Goal: Book appointment/travel/reservation

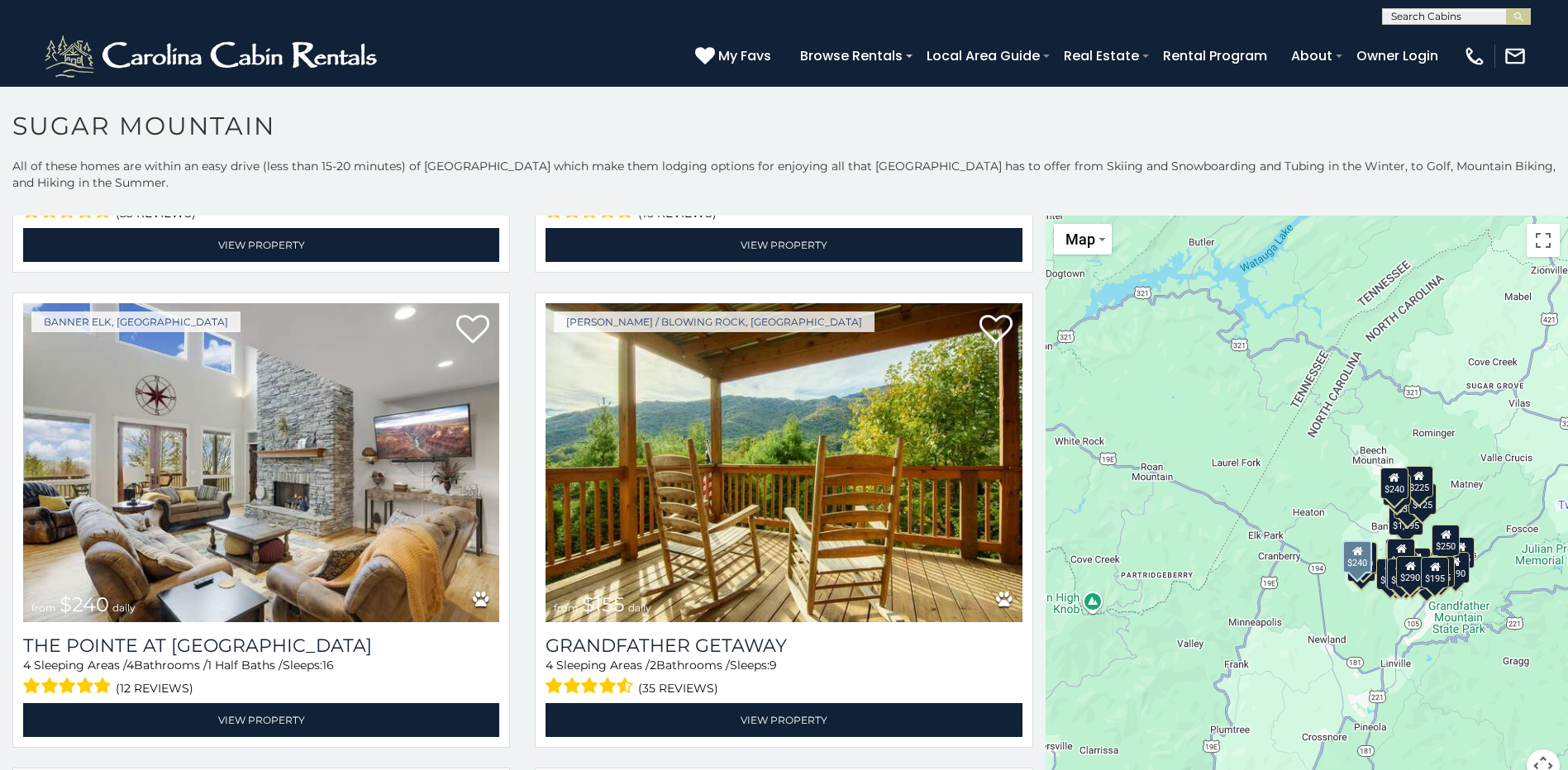
scroll to position [4793, 0]
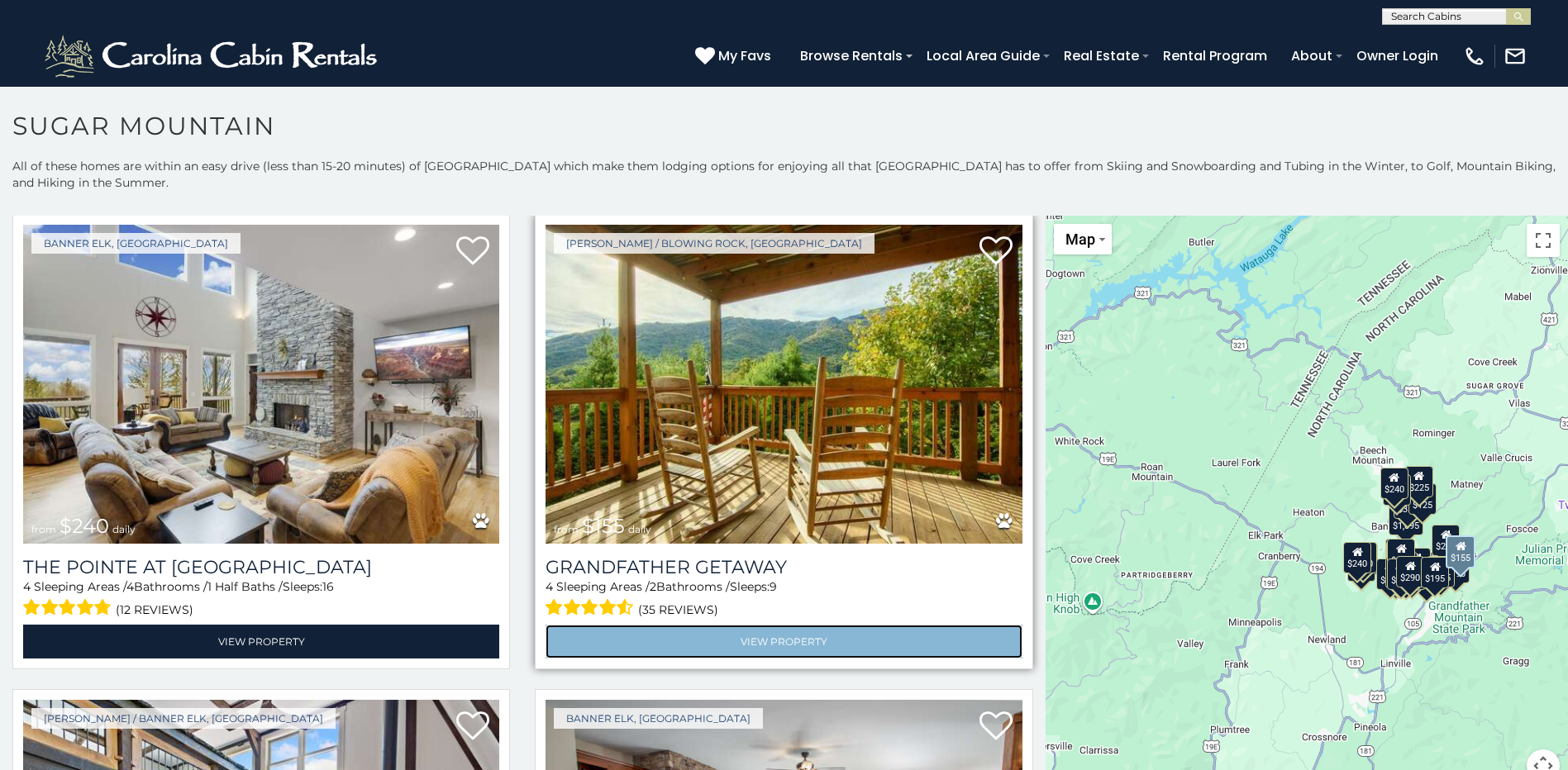
click at [771, 625] on link "View Property" at bounding box center [784, 642] width 476 height 34
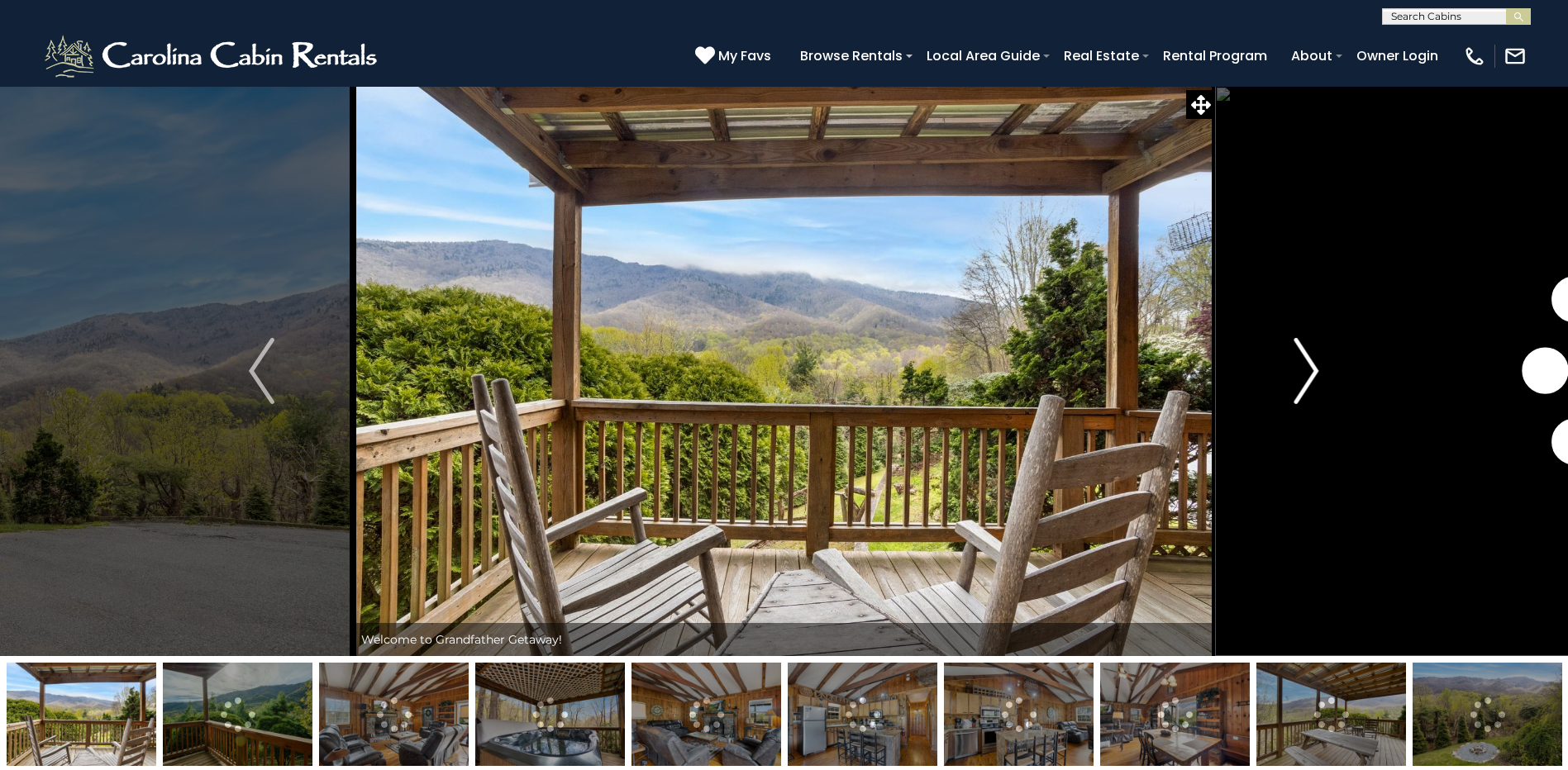
click at [1301, 383] on img "Next" at bounding box center [1306, 371] width 25 height 66
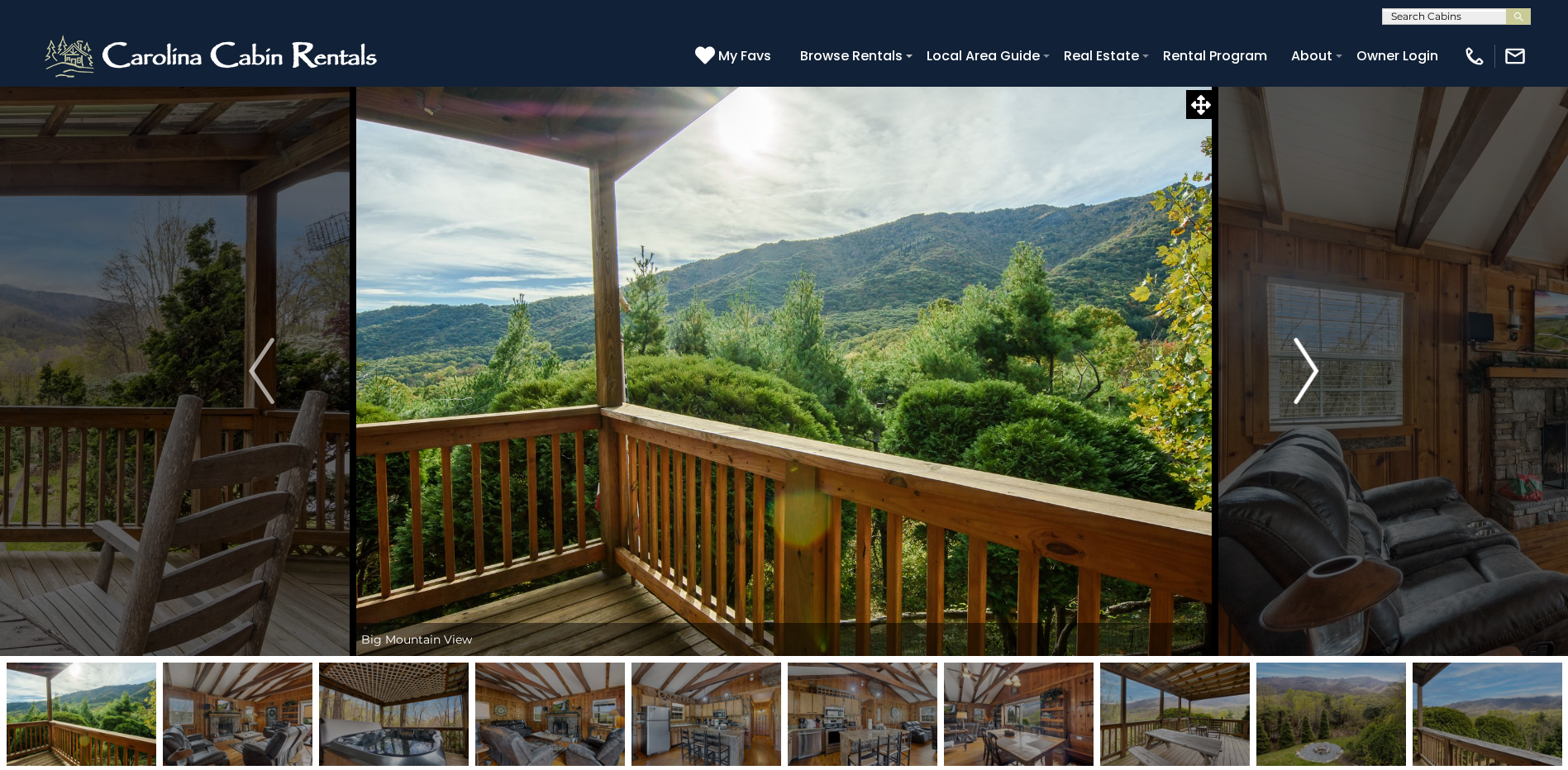
click at [1301, 383] on img "Next" at bounding box center [1306, 371] width 25 height 66
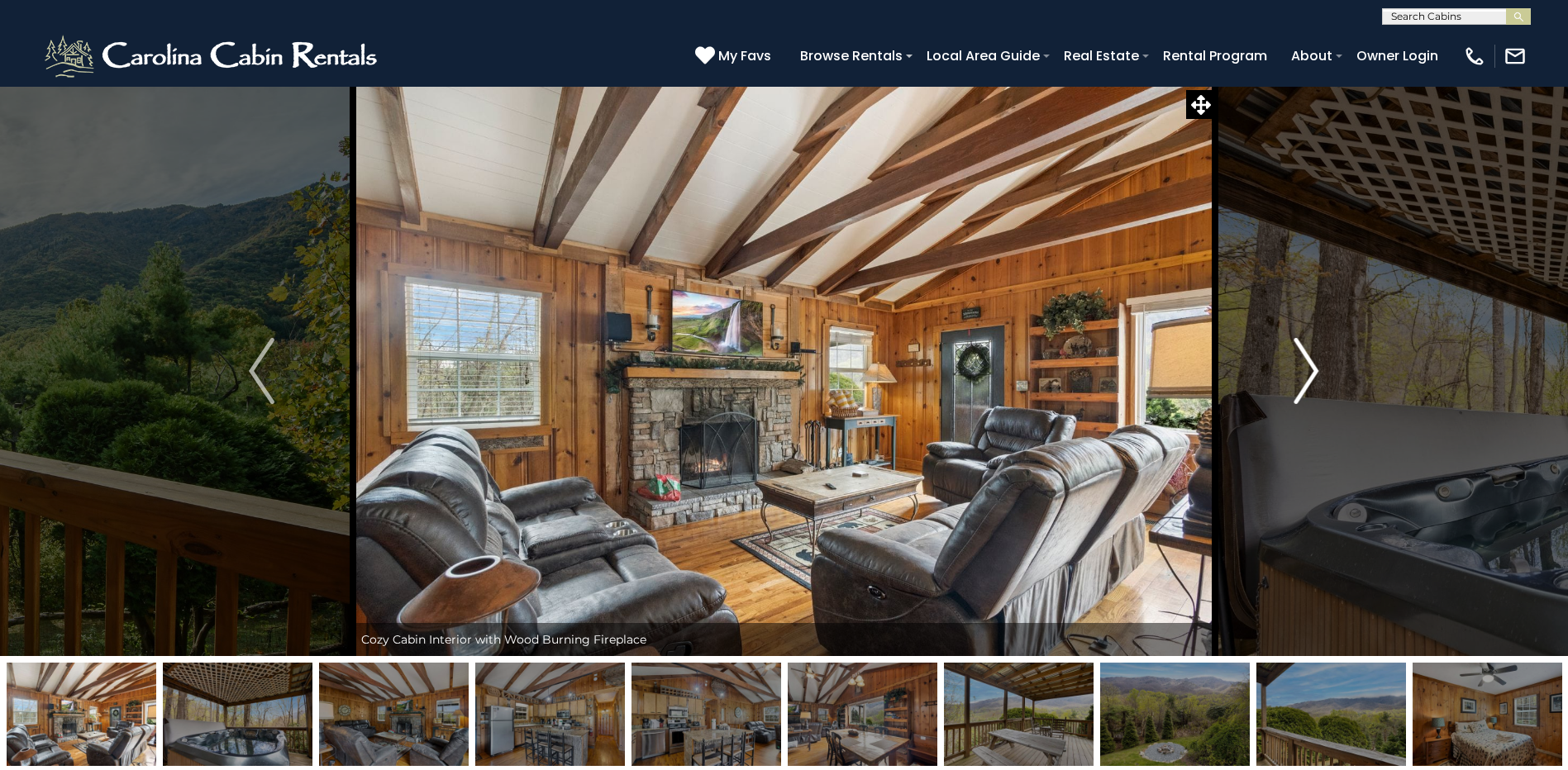
click at [1301, 383] on img "Next" at bounding box center [1306, 371] width 25 height 66
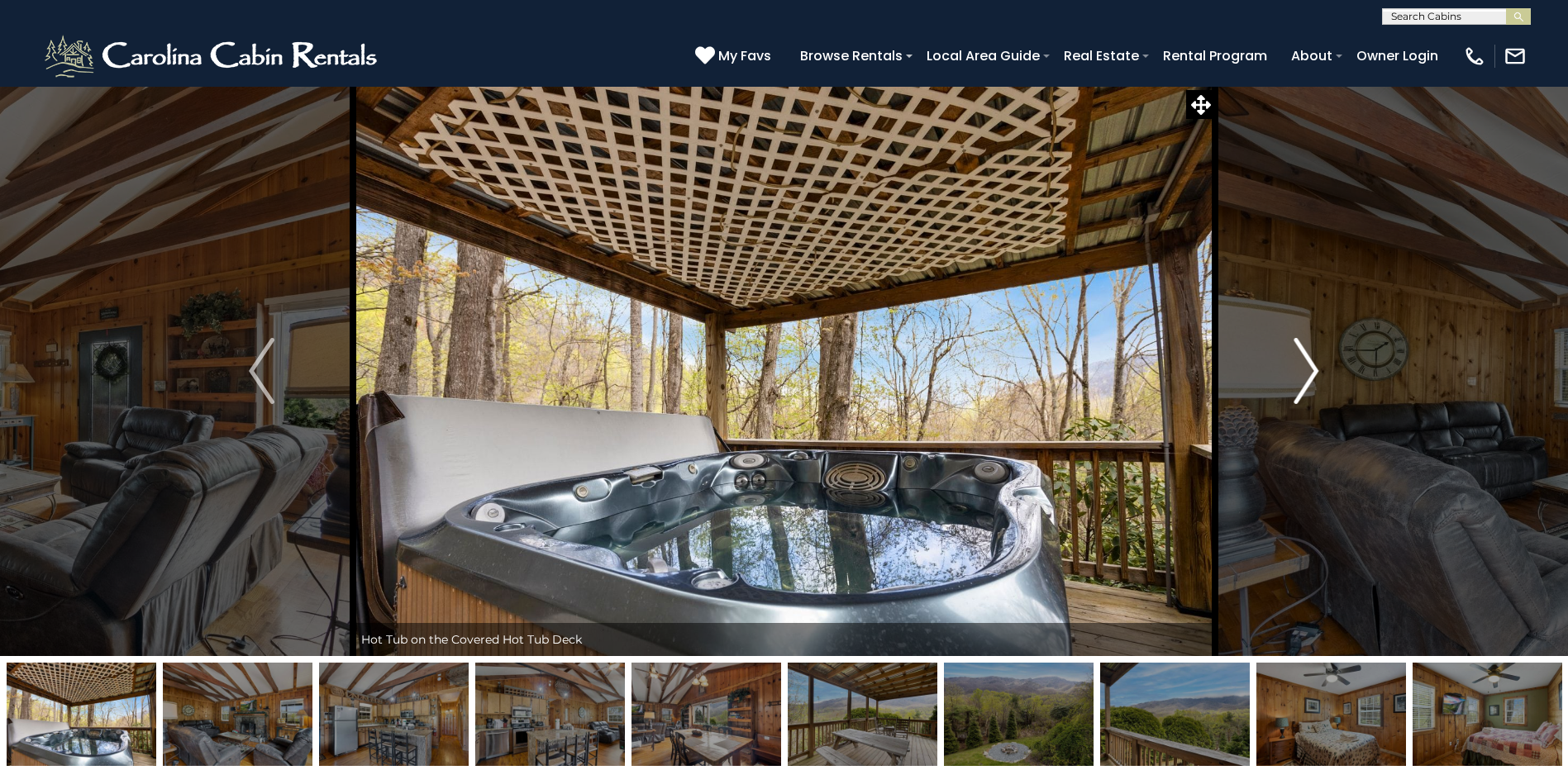
click at [1301, 383] on img "Next" at bounding box center [1306, 371] width 25 height 66
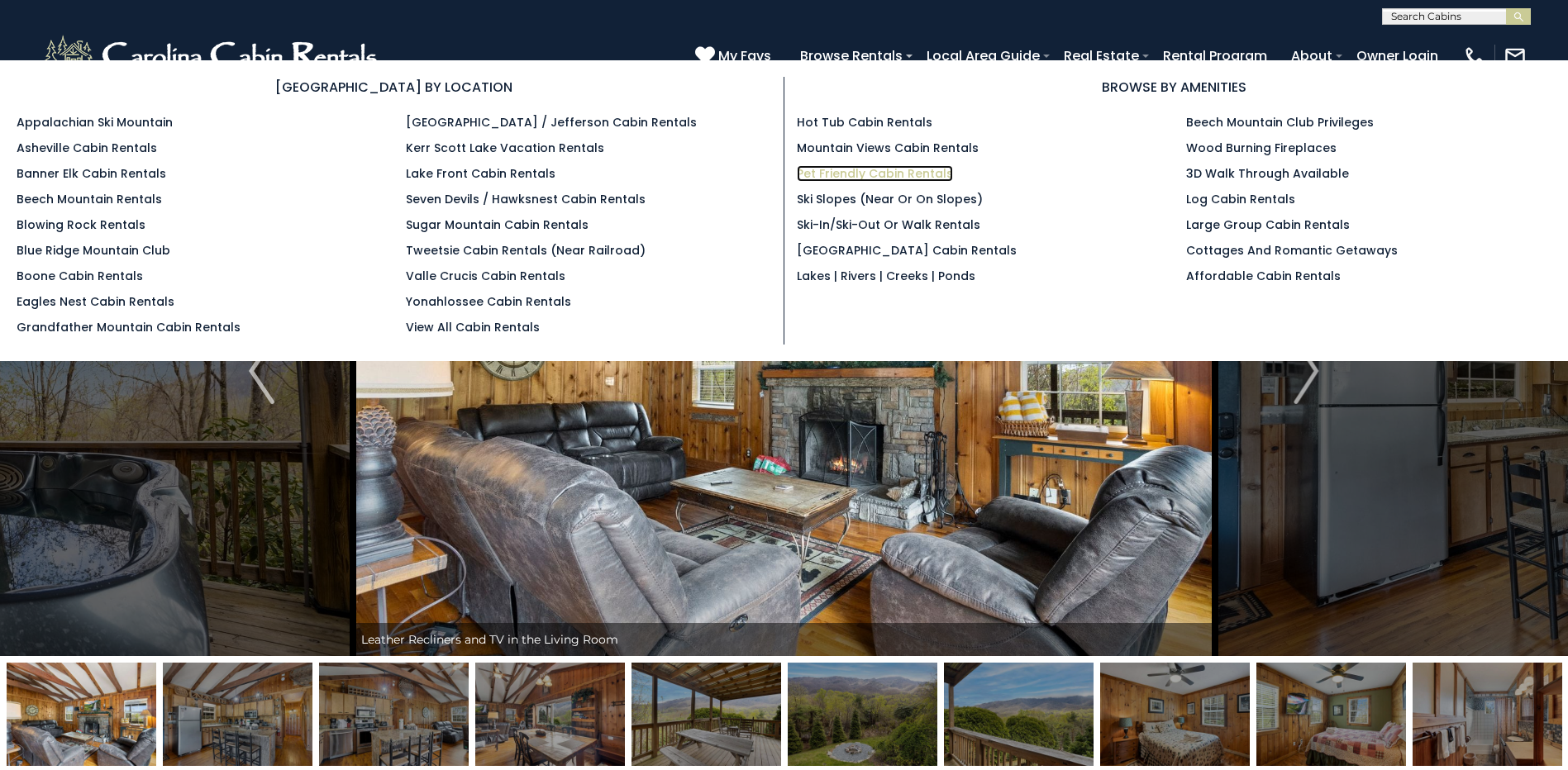
click at [847, 173] on link "Pet Friendly Cabin Rentals" at bounding box center [875, 173] width 157 height 16
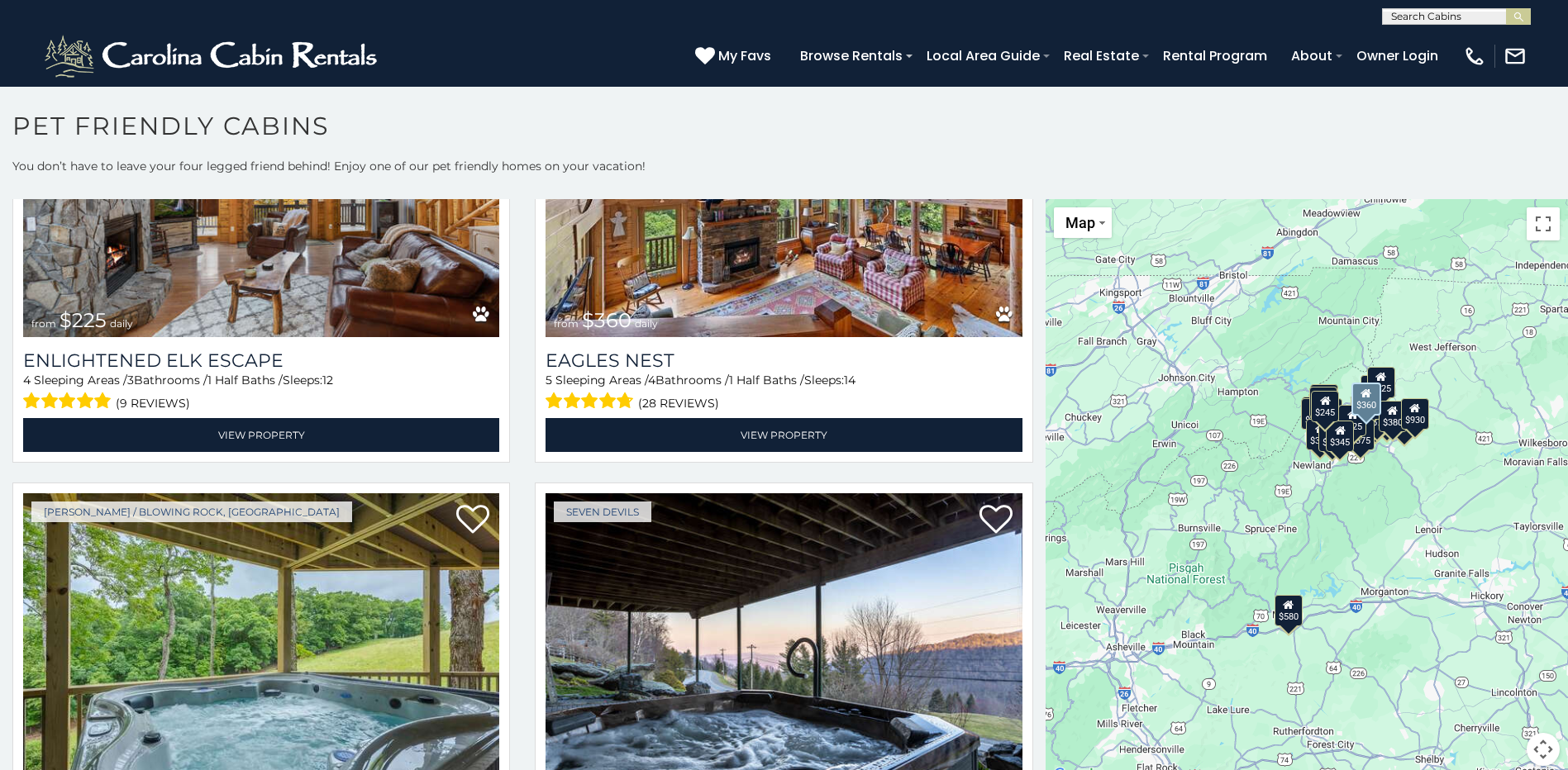
scroll to position [6032, 0]
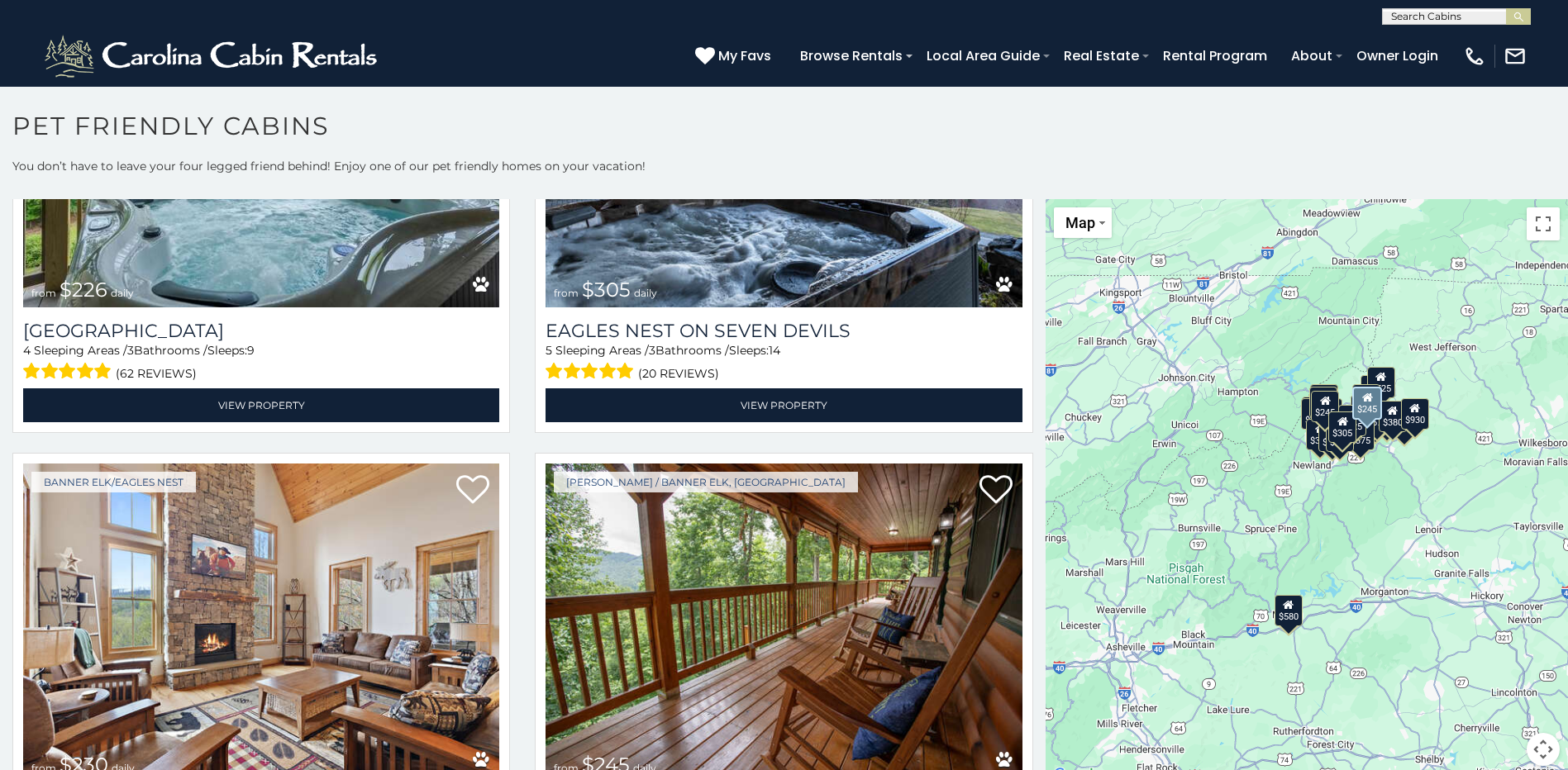
scroll to position [6511, 0]
